Goal: Information Seeking & Learning: Learn about a topic

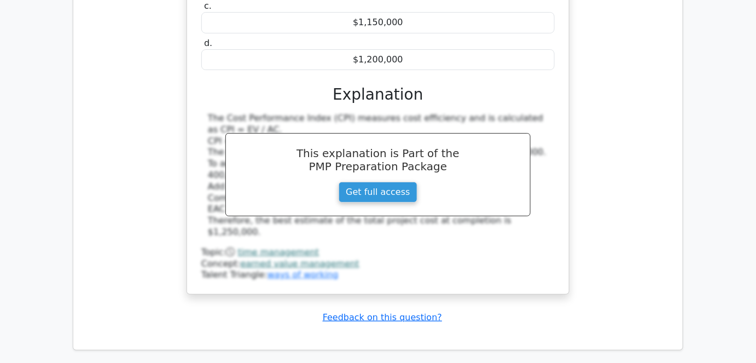
scroll to position [7009, 0]
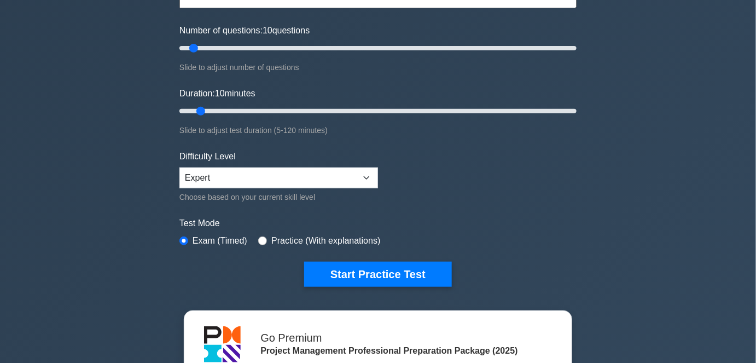
scroll to position [149, 0]
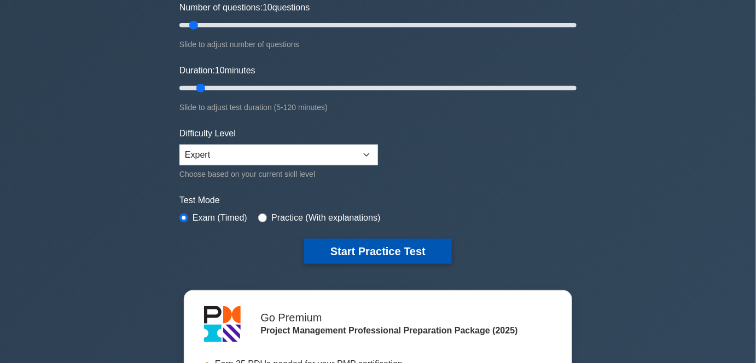
click at [362, 244] on button "Start Practice Test" at bounding box center [378, 251] width 148 height 25
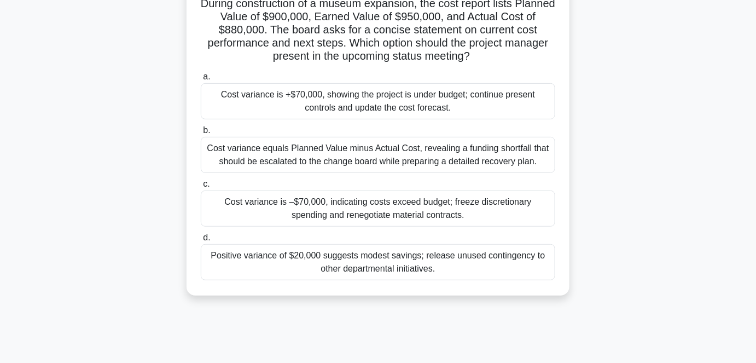
scroll to position [99, 0]
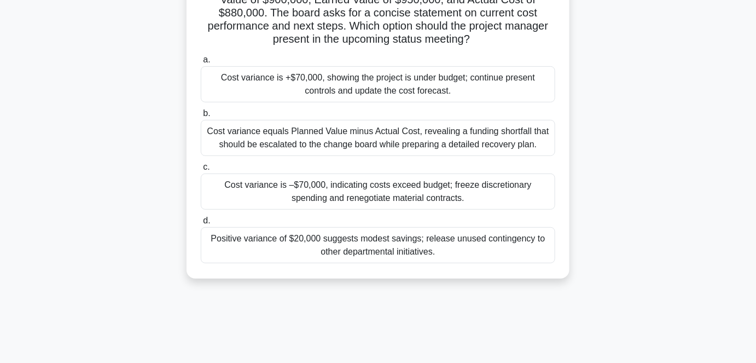
click at [293, 88] on div "Cost variance is +$70,000, showing the project is under budget; continue presen…" at bounding box center [378, 84] width 354 height 36
click at [201, 63] on input "a. Cost variance is +$70,000, showing the project is under budget; continue pre…" at bounding box center [201, 59] width 0 height 7
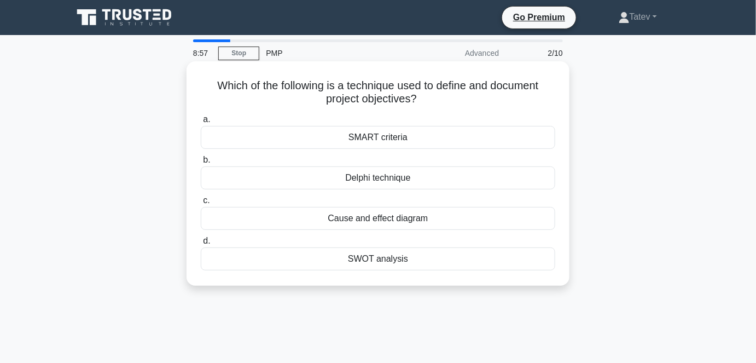
scroll to position [0, 0]
click at [375, 181] on div "Delphi technique" at bounding box center [378, 177] width 354 height 23
click at [201, 164] on input "b. Delphi technique" at bounding box center [201, 159] width 0 height 7
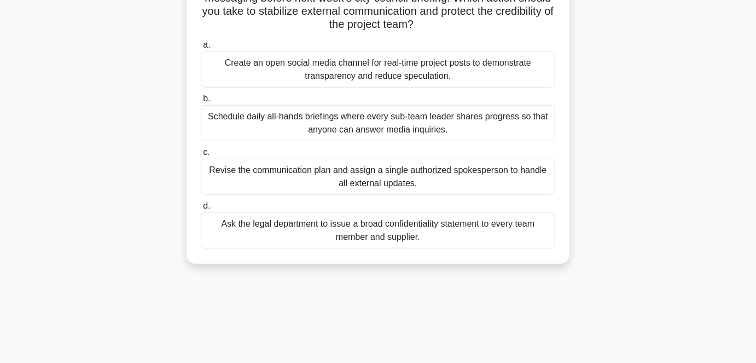
scroll to position [149, 0]
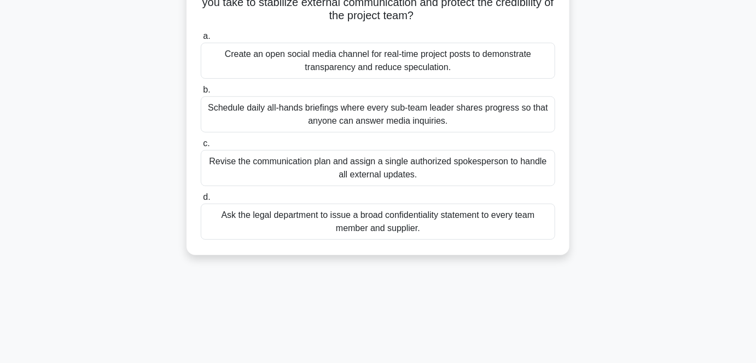
click at [362, 178] on div "Revise the communication plan and assign a single authorized spokesperson to ha…" at bounding box center [378, 168] width 354 height 36
click at [201, 147] on input "c. Revise the communication plan and assign a single authorized spokesperson to…" at bounding box center [201, 143] width 0 height 7
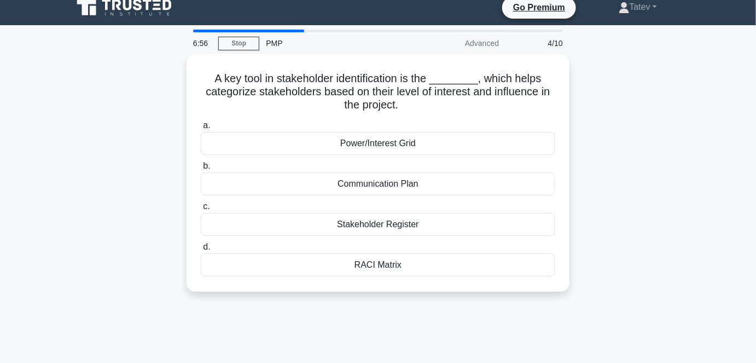
scroll to position [0, 0]
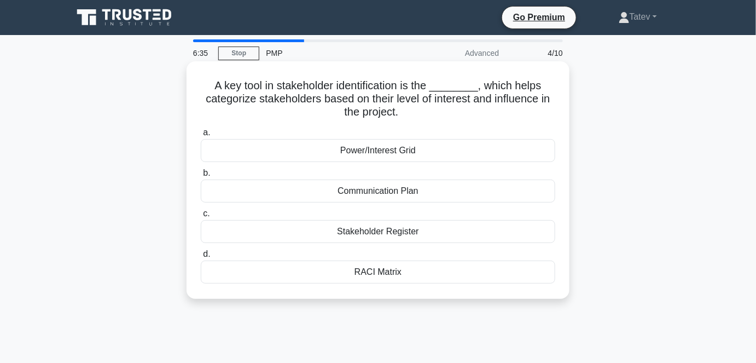
click at [354, 153] on div "Power/Interest Grid" at bounding box center [378, 150] width 354 height 23
click at [201, 136] on input "a. Power/Interest Grid" at bounding box center [201, 132] width 0 height 7
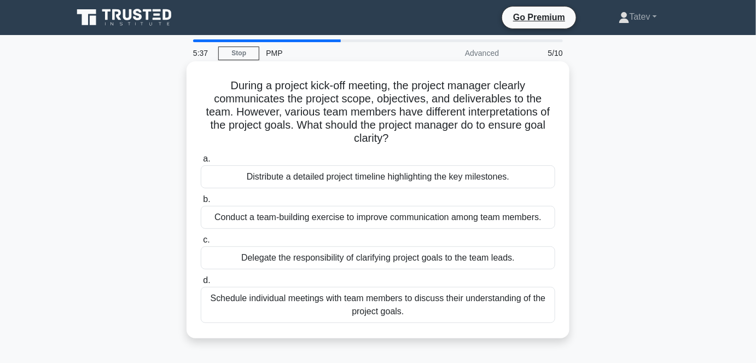
click at [316, 223] on div "Conduct a team-building exercise to improve communication among team members." at bounding box center [378, 217] width 354 height 23
click at [201, 203] on input "b. Conduct a team-building exercise to improve communication among team members." at bounding box center [201, 199] width 0 height 7
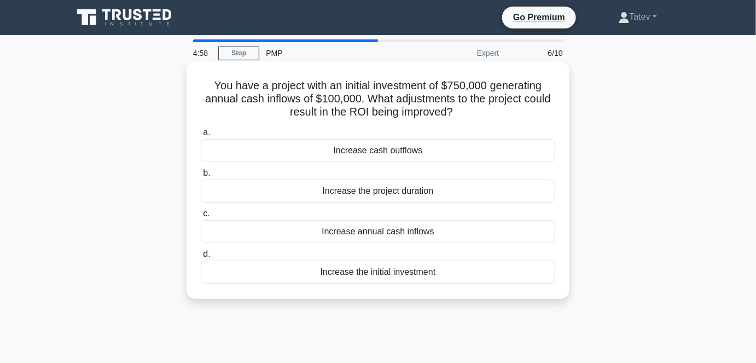
click at [325, 230] on div "Increase annual cash inflows" at bounding box center [378, 231] width 354 height 23
click at [201, 217] on input "c. Increase annual cash inflows" at bounding box center [201, 213] width 0 height 7
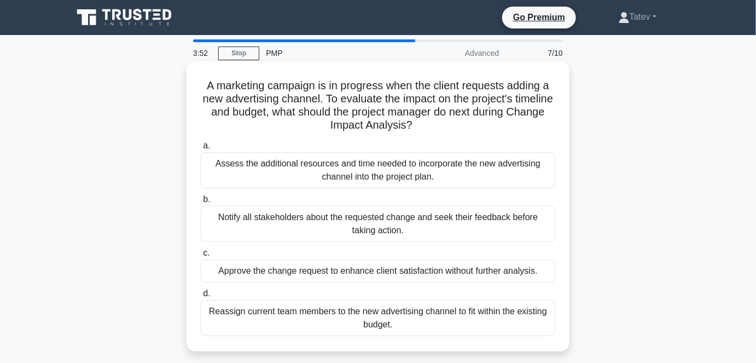
click at [447, 179] on div "Assess the additional resources and time needed to incorporate the new advertis…" at bounding box center [378, 170] width 354 height 36
click at [201, 149] on input "a. Assess the additional resources and time needed to incorporate the new adver…" at bounding box center [201, 145] width 0 height 7
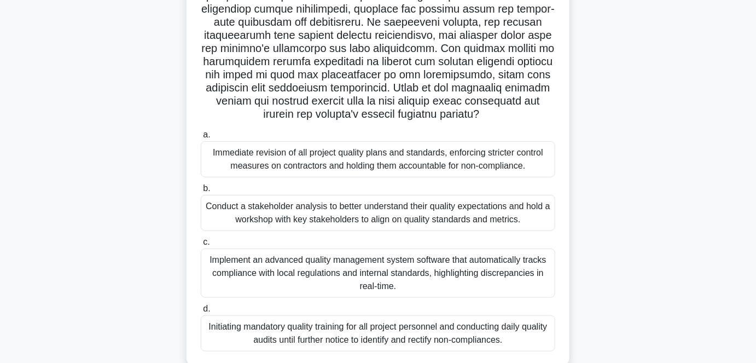
scroll to position [199, 0]
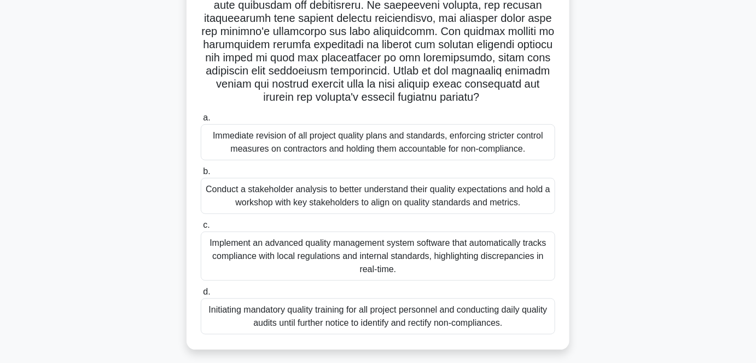
click at [360, 197] on div "Conduct a stakeholder analysis to better understand their quality expectations …" at bounding box center [378, 196] width 354 height 36
click at [201, 175] on input "b. Conduct a stakeholder analysis to better understand their quality expectatio…" at bounding box center [201, 171] width 0 height 7
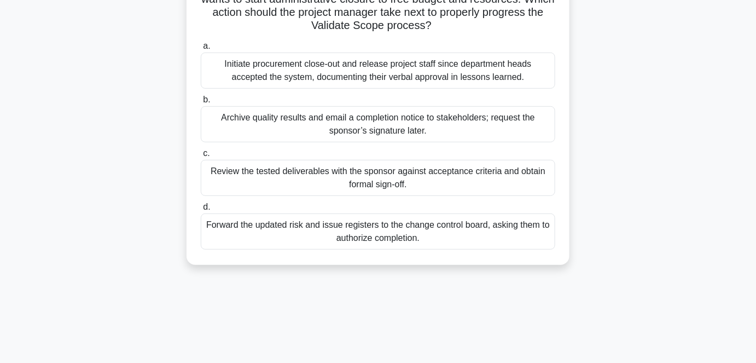
scroll to position [149, 0]
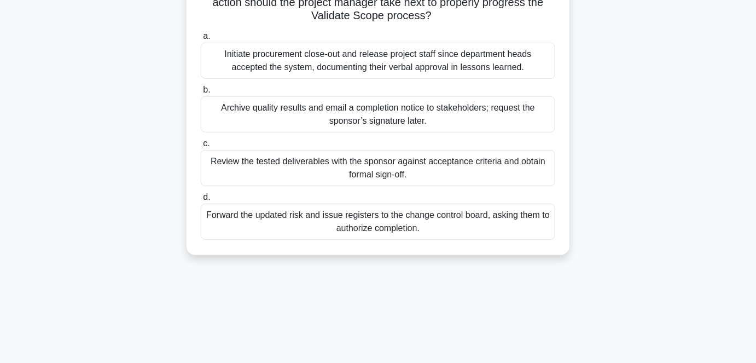
click at [404, 172] on div "Review the tested deliverables with the sponsor against acceptance criteria and…" at bounding box center [378, 168] width 354 height 36
click at [201, 147] on input "c. Review the tested deliverables with the sponsor against acceptance criteria …" at bounding box center [201, 143] width 0 height 7
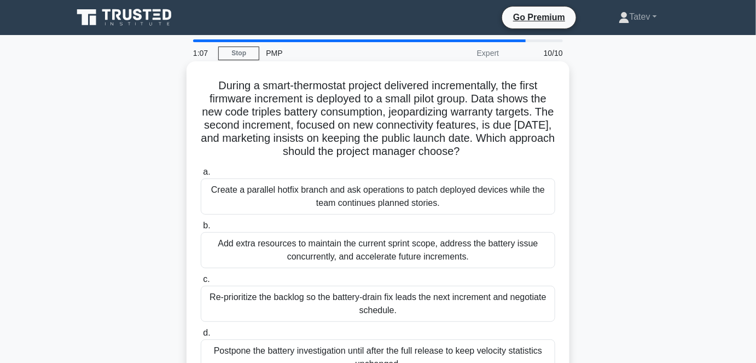
scroll to position [0, 0]
click at [338, 296] on div "Re-prioritize the backlog so the battery-drain fix leads the next increment and…" at bounding box center [378, 304] width 354 height 36
click at [201, 283] on input "c. Re-prioritize the backlog so the battery-drain fix leads the next increment …" at bounding box center [201, 279] width 0 height 7
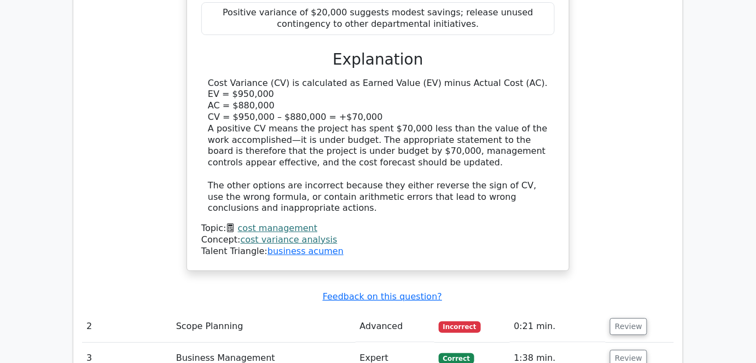
scroll to position [1342, 0]
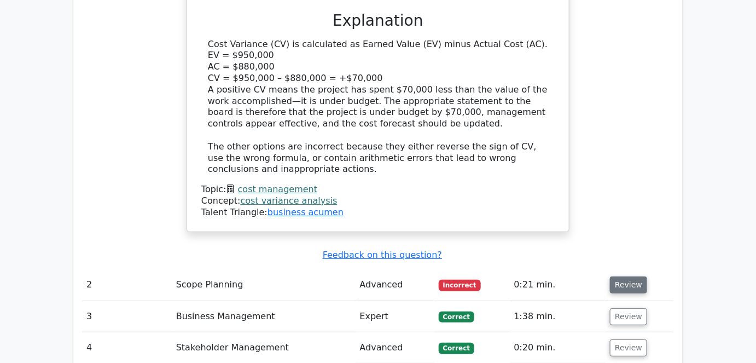
click at [620, 276] on button "Review" at bounding box center [628, 284] width 37 height 17
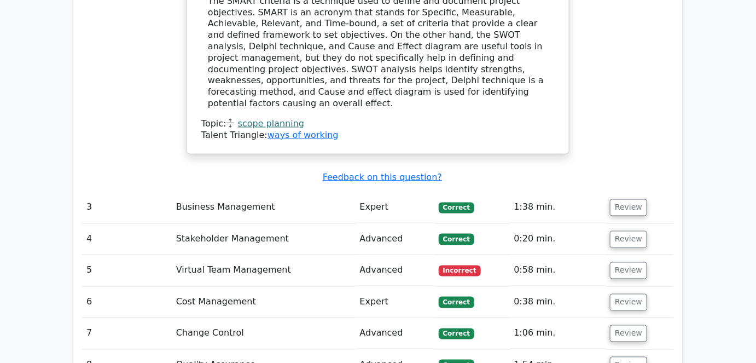
scroll to position [1890, 0]
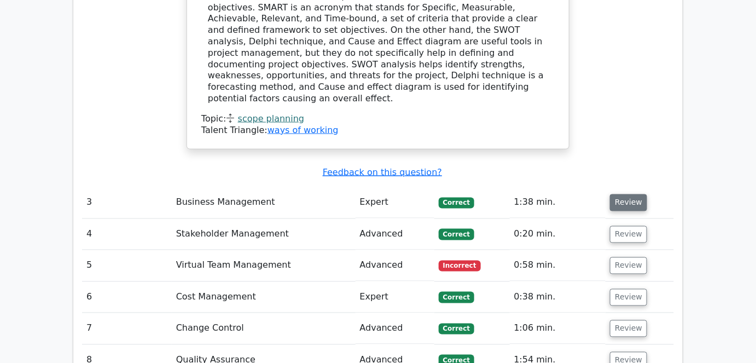
click at [632, 194] on button "Review" at bounding box center [628, 202] width 37 height 17
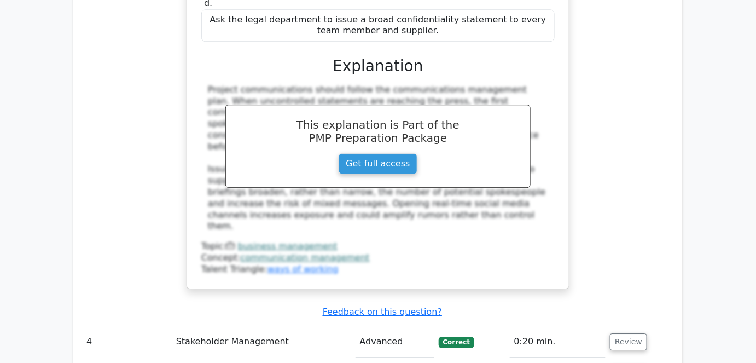
scroll to position [2387, 0]
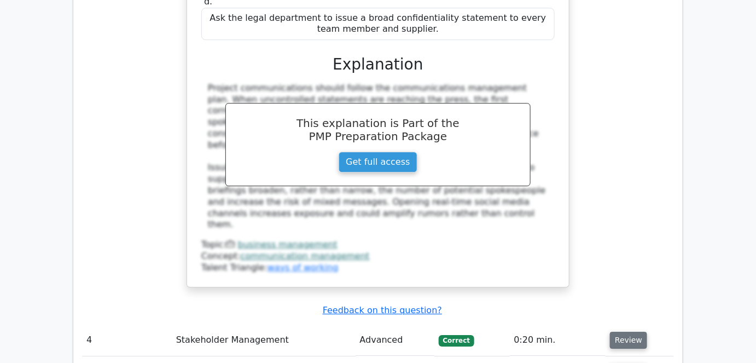
click at [632, 332] on button "Review" at bounding box center [628, 340] width 37 height 17
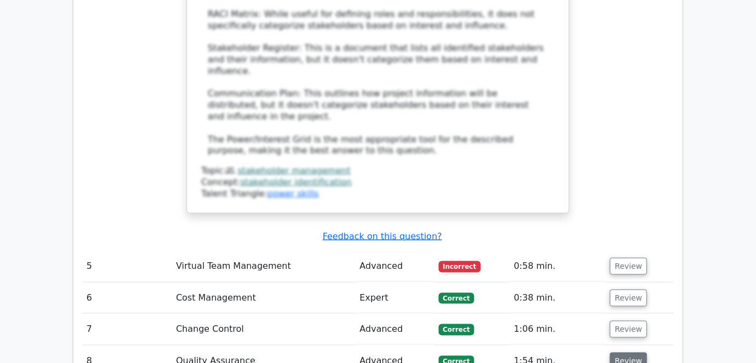
scroll to position [3133, 0]
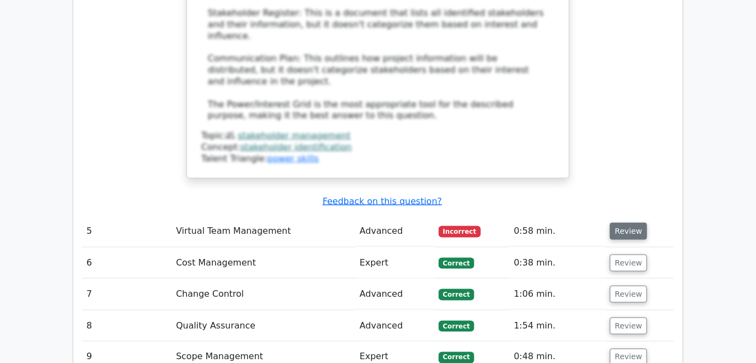
click at [630, 223] on button "Review" at bounding box center [628, 231] width 37 height 17
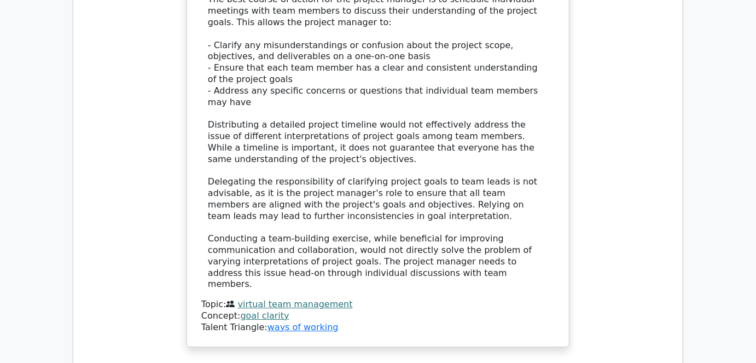
scroll to position [3730, 0]
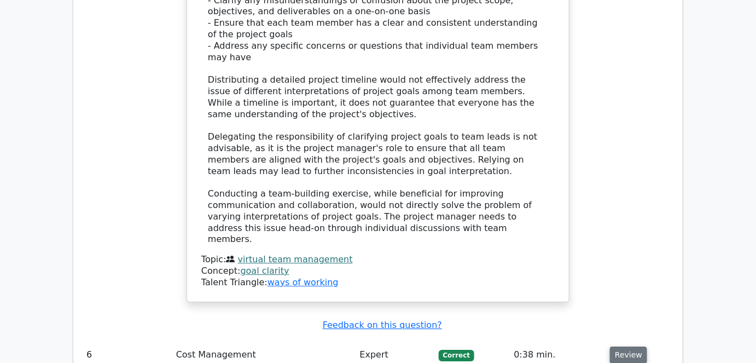
click at [630, 346] on button "Review" at bounding box center [628, 354] width 37 height 17
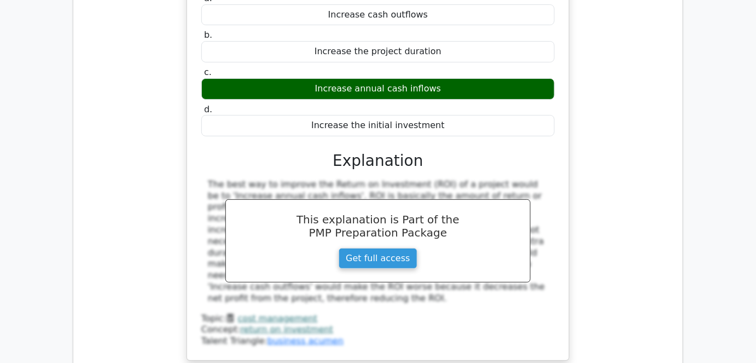
scroll to position [4177, 0]
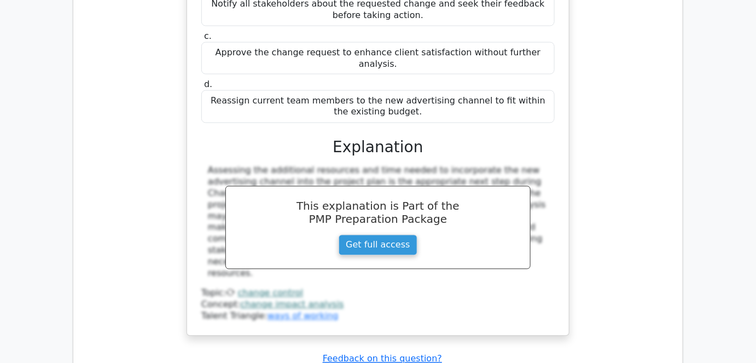
scroll to position [4774, 0]
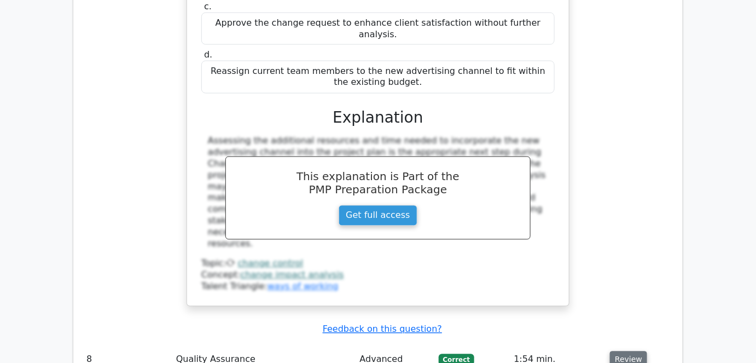
click at [624, 351] on button "Review" at bounding box center [628, 359] width 37 height 17
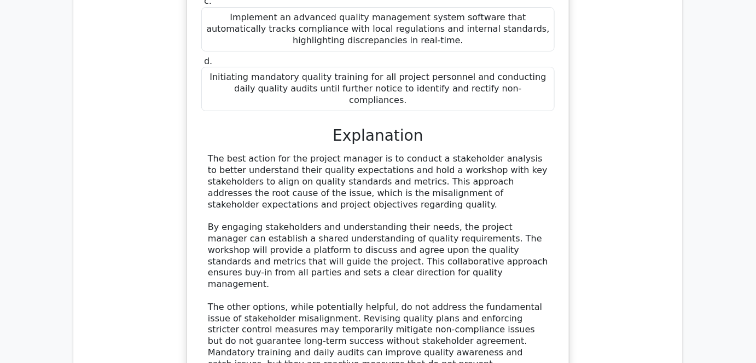
scroll to position [5569, 0]
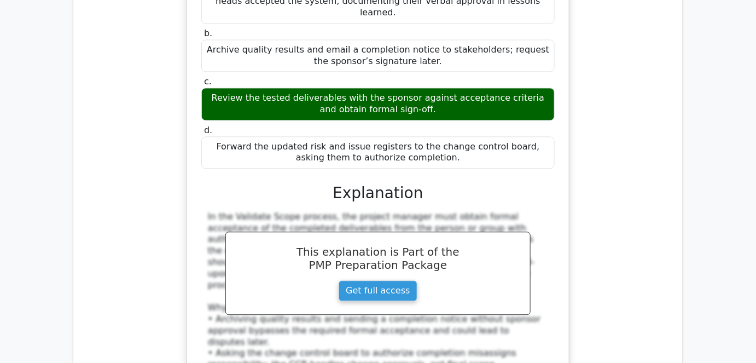
scroll to position [6316, 0]
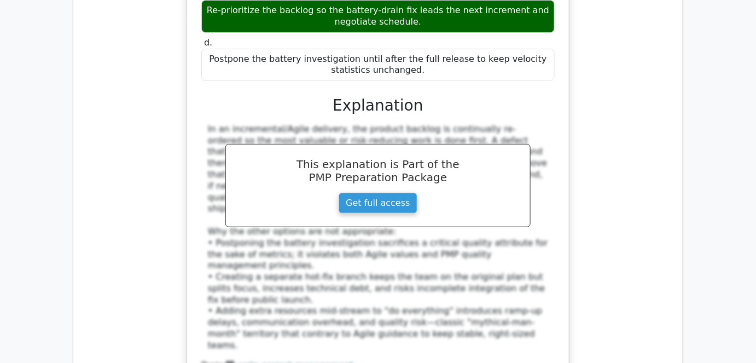
scroll to position [7112, 0]
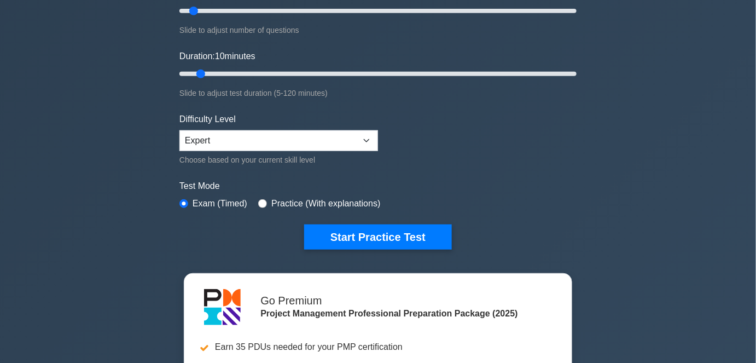
scroll to position [199, 0]
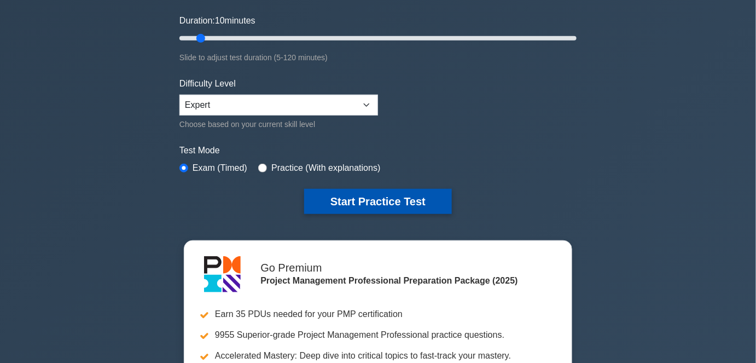
click at [363, 196] on button "Start Practice Test" at bounding box center [378, 201] width 148 height 25
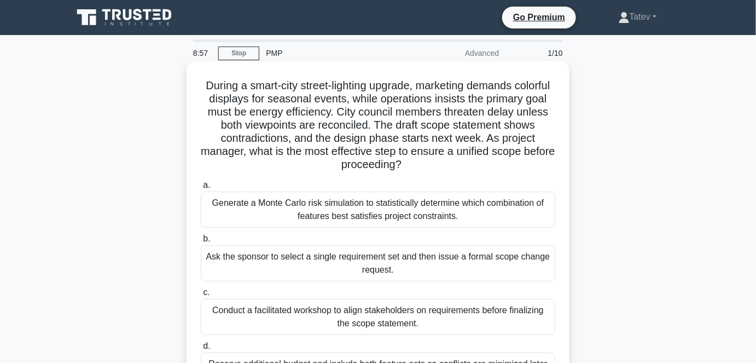
click at [318, 318] on div "Conduct a facilitated workshop to align stakeholders on requirements before fin…" at bounding box center [378, 317] width 354 height 36
click at [201, 296] on input "c. Conduct a facilitated workshop to align stakeholders on requirements before …" at bounding box center [201, 292] width 0 height 7
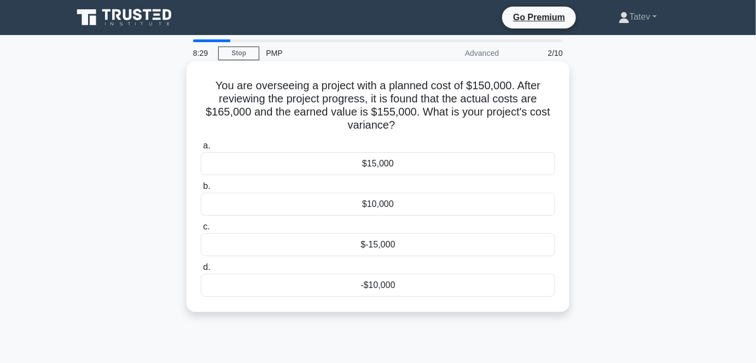
click at [371, 286] on div "-$10,000" at bounding box center [378, 285] width 354 height 23
click at [201, 271] on input "d. -$10,000" at bounding box center [201, 267] width 0 height 7
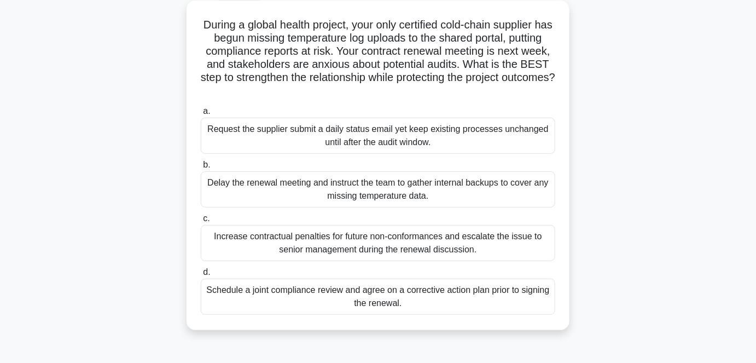
scroll to position [99, 0]
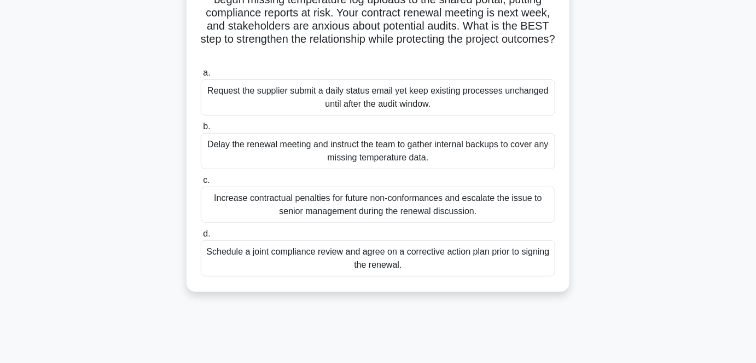
click at [519, 259] on div "Schedule a joint compliance review and agree on a corrective action plan prior …" at bounding box center [378, 258] width 354 height 36
click at [201, 237] on input "d. Schedule a joint compliance review and agree on a corrective action plan pri…" at bounding box center [201, 233] width 0 height 7
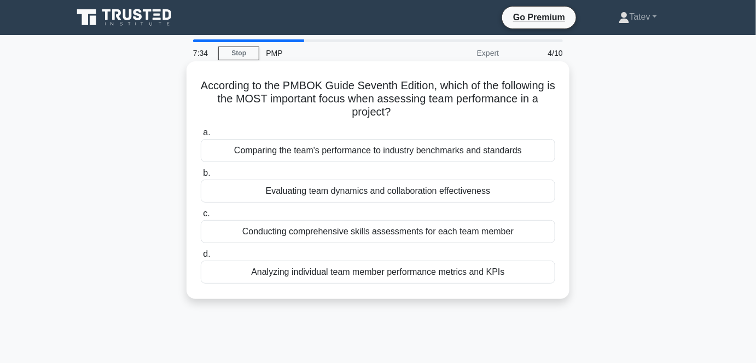
scroll to position [0, 0]
click at [355, 149] on div "Comparing the team's performance to industry benchmarks and standards" at bounding box center [378, 150] width 354 height 23
click at [201, 136] on input "a. Comparing the team's performance to industry benchmarks and standards" at bounding box center [201, 132] width 0 height 7
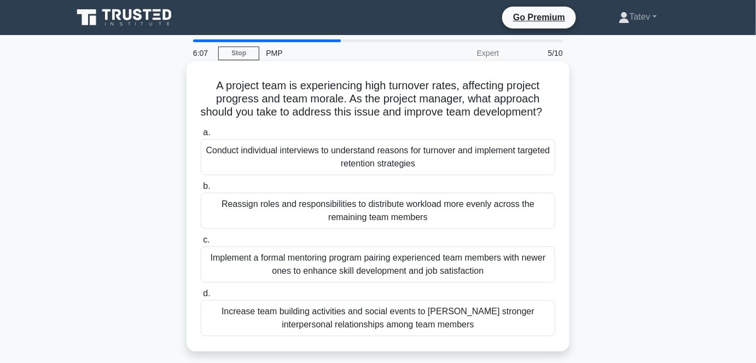
click at [320, 165] on div "Conduct individual interviews to understand reasons for turnover and implement …" at bounding box center [378, 157] width 354 height 36
click at [201, 136] on input "a. Conduct individual interviews to understand reasons for turnover and impleme…" at bounding box center [201, 132] width 0 height 7
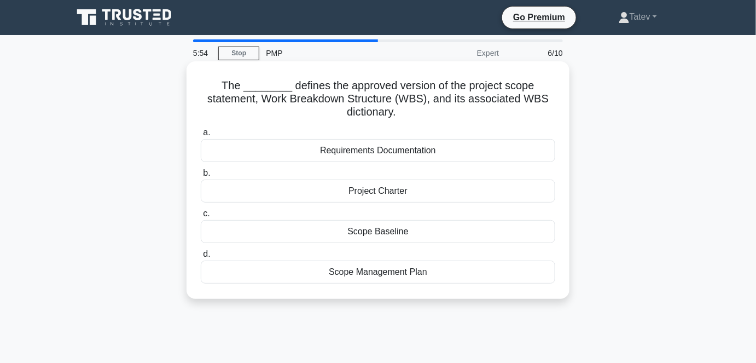
click at [369, 229] on div "Scope Baseline" at bounding box center [378, 231] width 354 height 23
click at [201, 217] on input "c. Scope Baseline" at bounding box center [201, 213] width 0 height 7
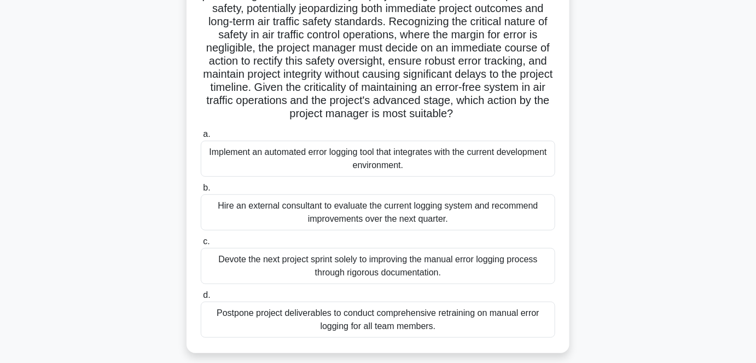
scroll to position [149, 0]
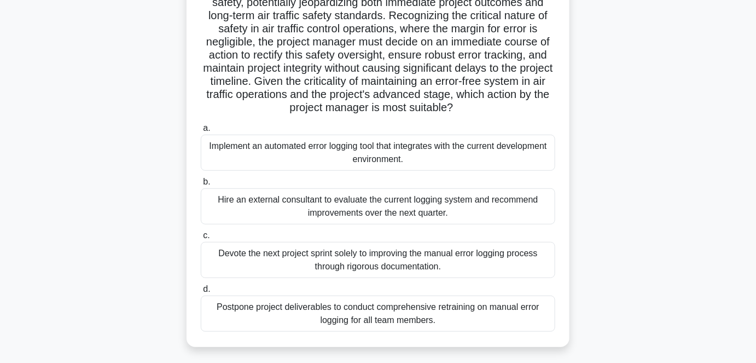
click at [230, 273] on div "Devote the next project sprint solely to improving the manual error logging pro…" at bounding box center [378, 260] width 354 height 36
click at [201, 239] on input "c. Devote the next project sprint solely to improving the manual error logging …" at bounding box center [201, 235] width 0 height 7
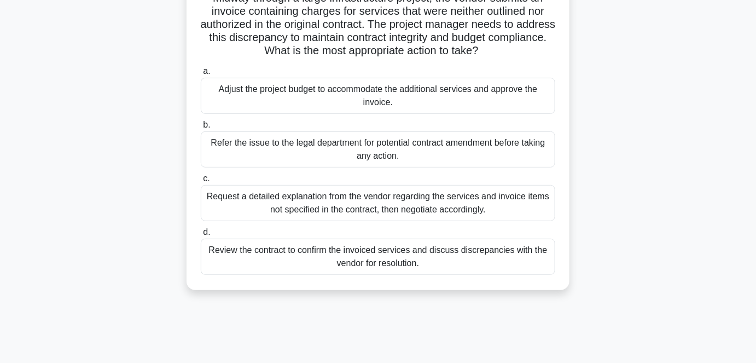
scroll to position [99, 0]
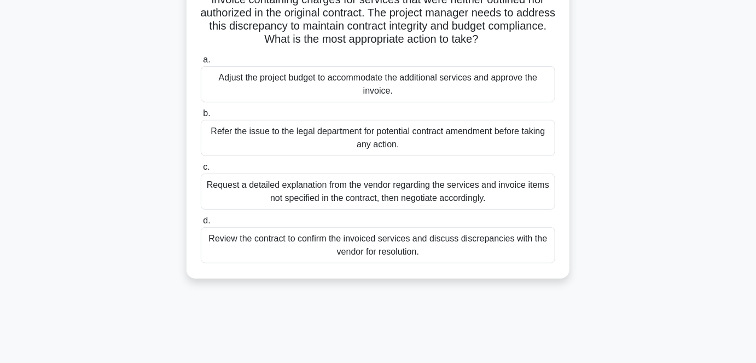
click at [520, 248] on div "Review the contract to confirm the invoiced services and discuss discrepancies …" at bounding box center [378, 245] width 354 height 36
click at [201, 224] on input "d. Review the contract to confirm the invoiced services and discuss discrepanci…" at bounding box center [201, 220] width 0 height 7
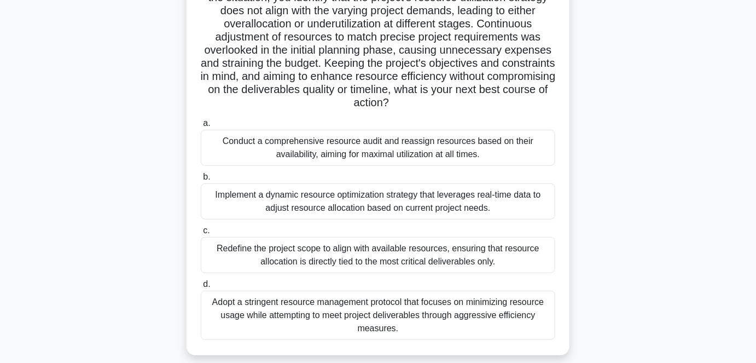
scroll to position [149, 0]
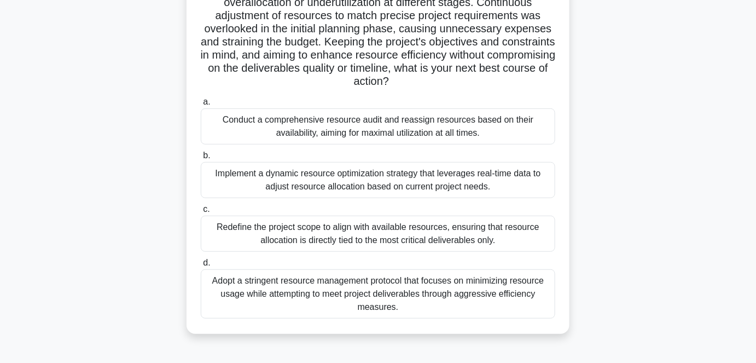
click at [267, 178] on div "Implement a dynamic resource optimization strategy that leverages real-time dat…" at bounding box center [378, 180] width 354 height 36
click at [201, 159] on input "b. Implement a dynamic resource optimization strategy that leverages real-time …" at bounding box center [201, 155] width 0 height 7
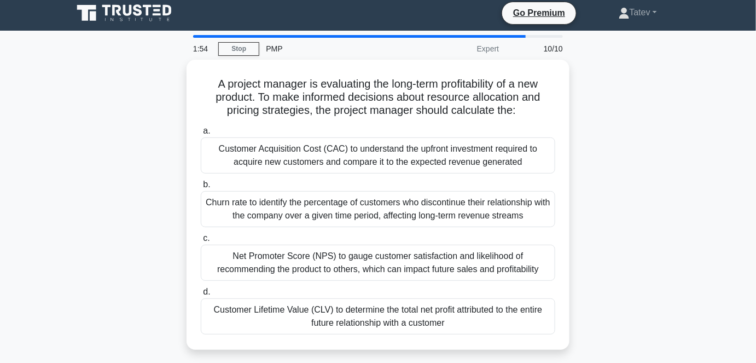
scroll to position [0, 0]
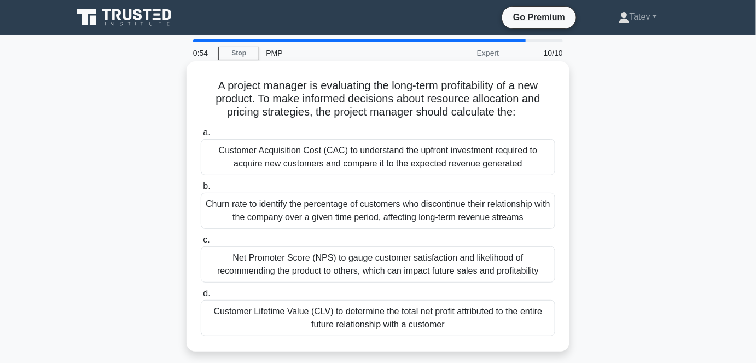
click at [287, 323] on div "Customer Lifetime Value (CLV) to determine the total net profit attributed to t…" at bounding box center [378, 318] width 354 height 36
click at [201, 297] on input "d. Customer Lifetime Value (CLV) to determine the total net profit attributed t…" at bounding box center [201, 293] width 0 height 7
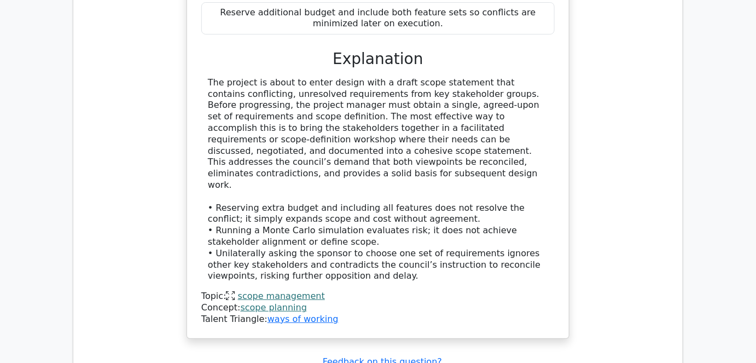
scroll to position [1392, 0]
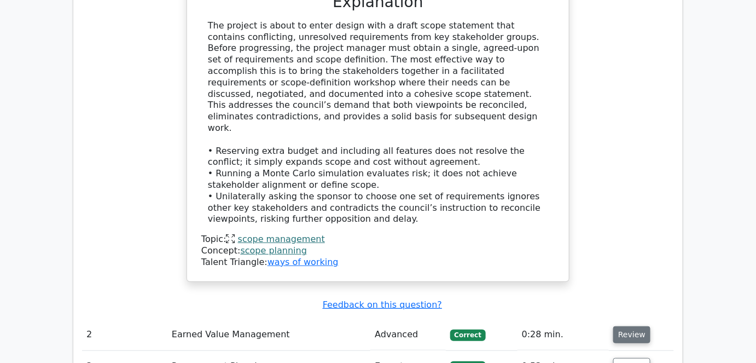
click at [631, 326] on button "Review" at bounding box center [631, 334] width 37 height 17
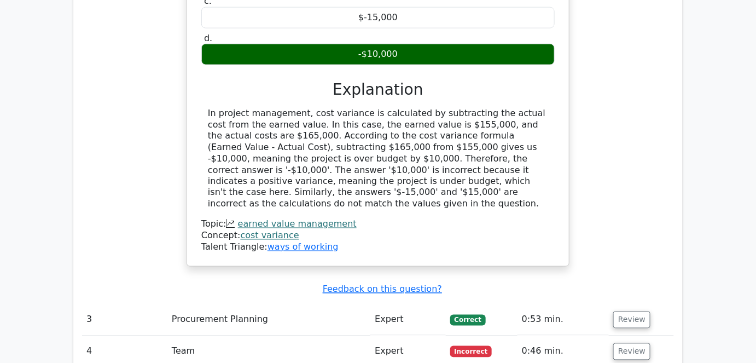
scroll to position [1939, 0]
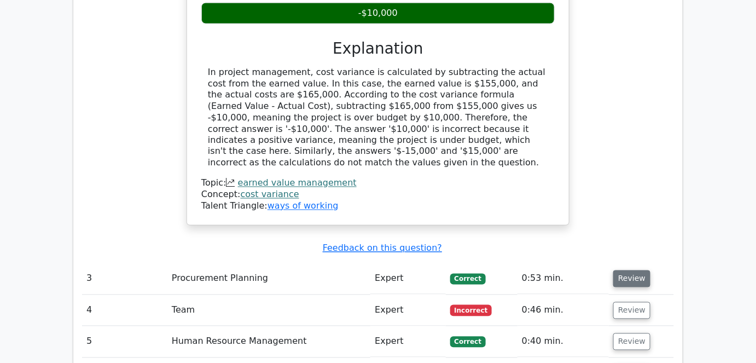
click at [631, 270] on button "Review" at bounding box center [631, 278] width 37 height 17
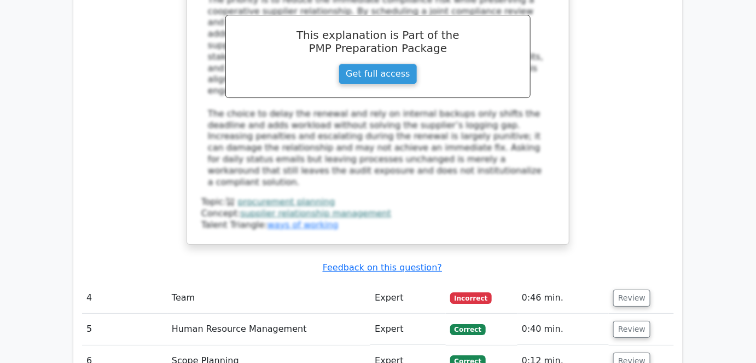
scroll to position [2636, 0]
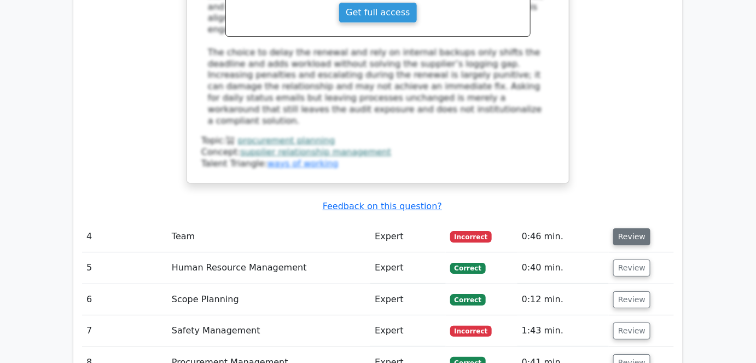
click at [627, 228] on button "Review" at bounding box center [631, 236] width 37 height 17
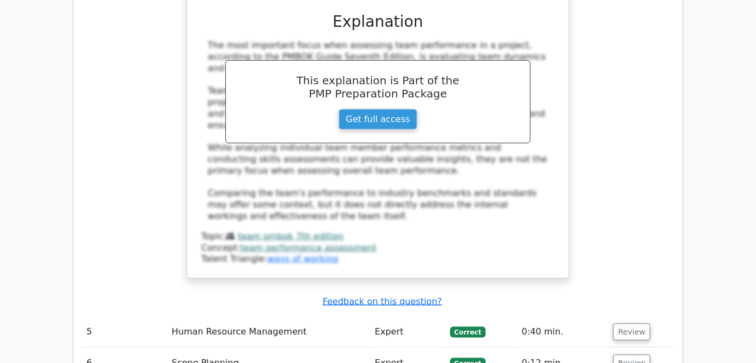
scroll to position [3133, 0]
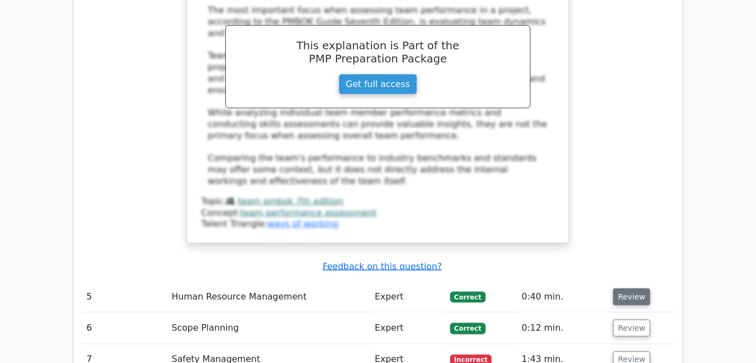
click at [631, 288] on button "Review" at bounding box center [631, 296] width 37 height 17
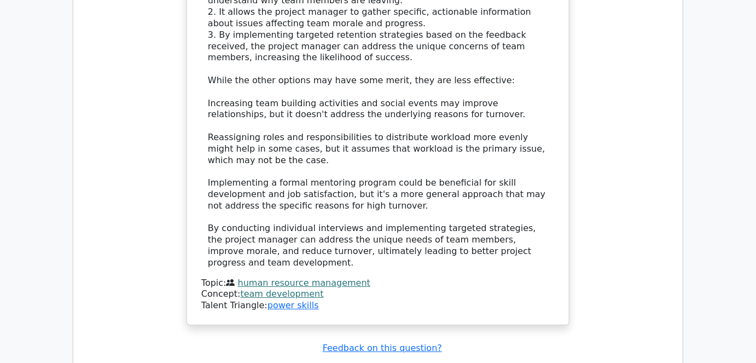
scroll to position [3829, 0]
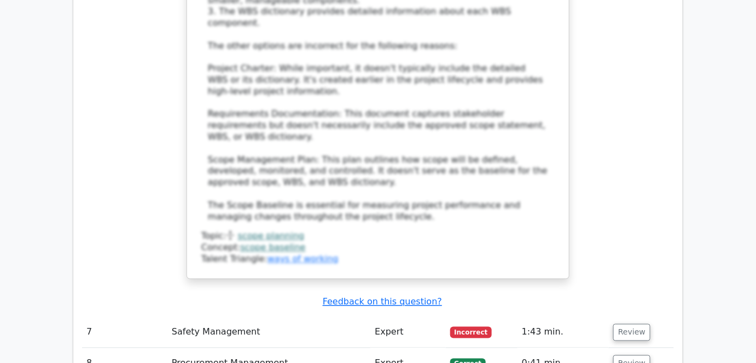
scroll to position [4625, 0]
click at [632, 323] on button "Review" at bounding box center [631, 331] width 37 height 17
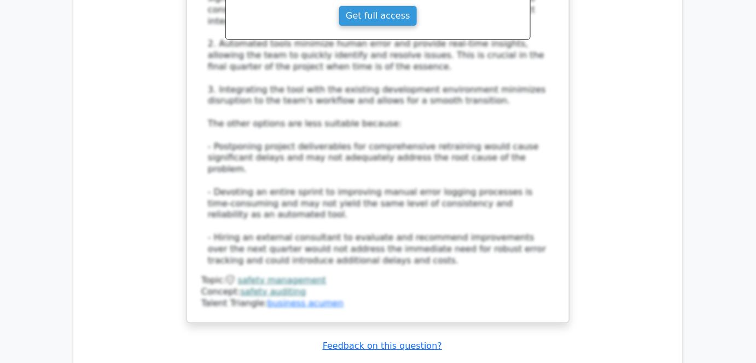
scroll to position [5520, 0]
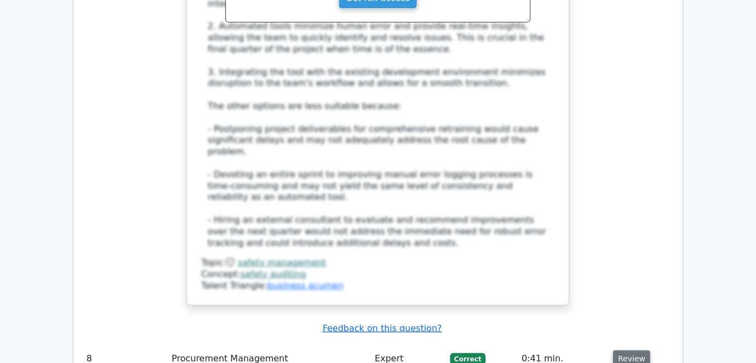
click at [631, 350] on button "Review" at bounding box center [631, 358] width 37 height 17
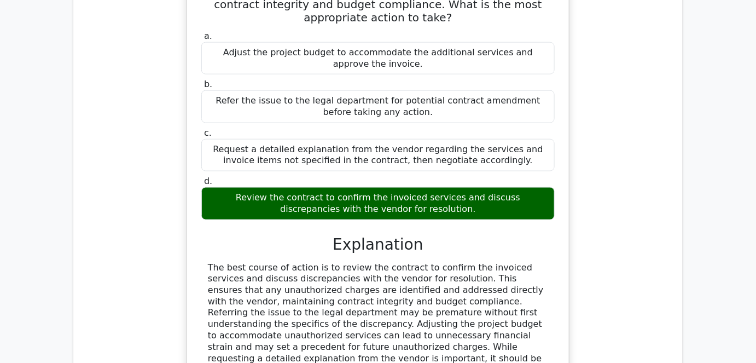
scroll to position [5968, 0]
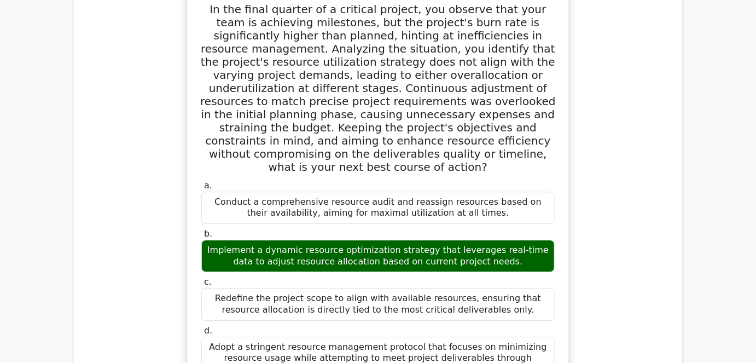
scroll to position [6664, 0]
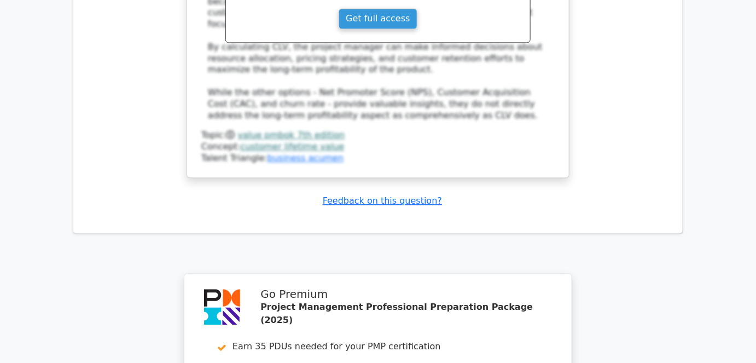
scroll to position [7706, 0]
